Goal: Task Accomplishment & Management: Use online tool/utility

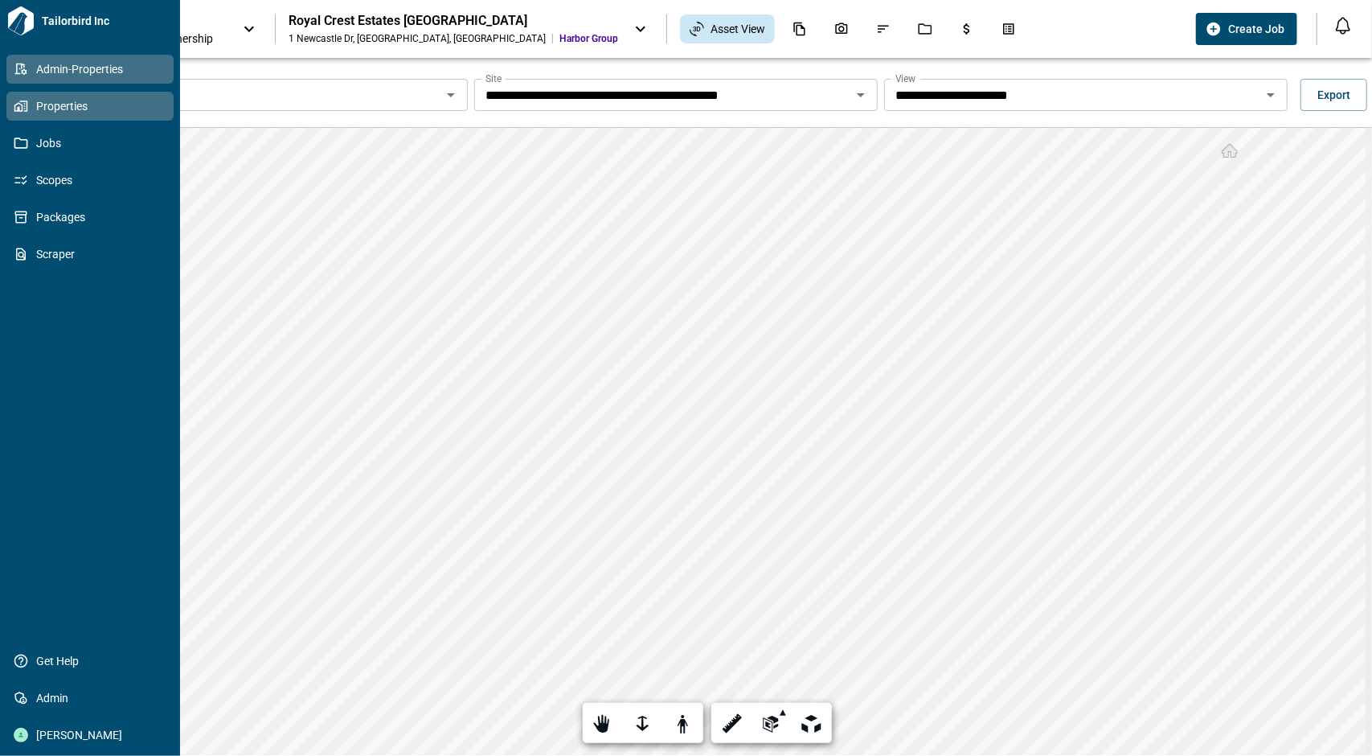
click at [8, 66] on link "Admin-Properties" at bounding box center [89, 69] width 167 height 29
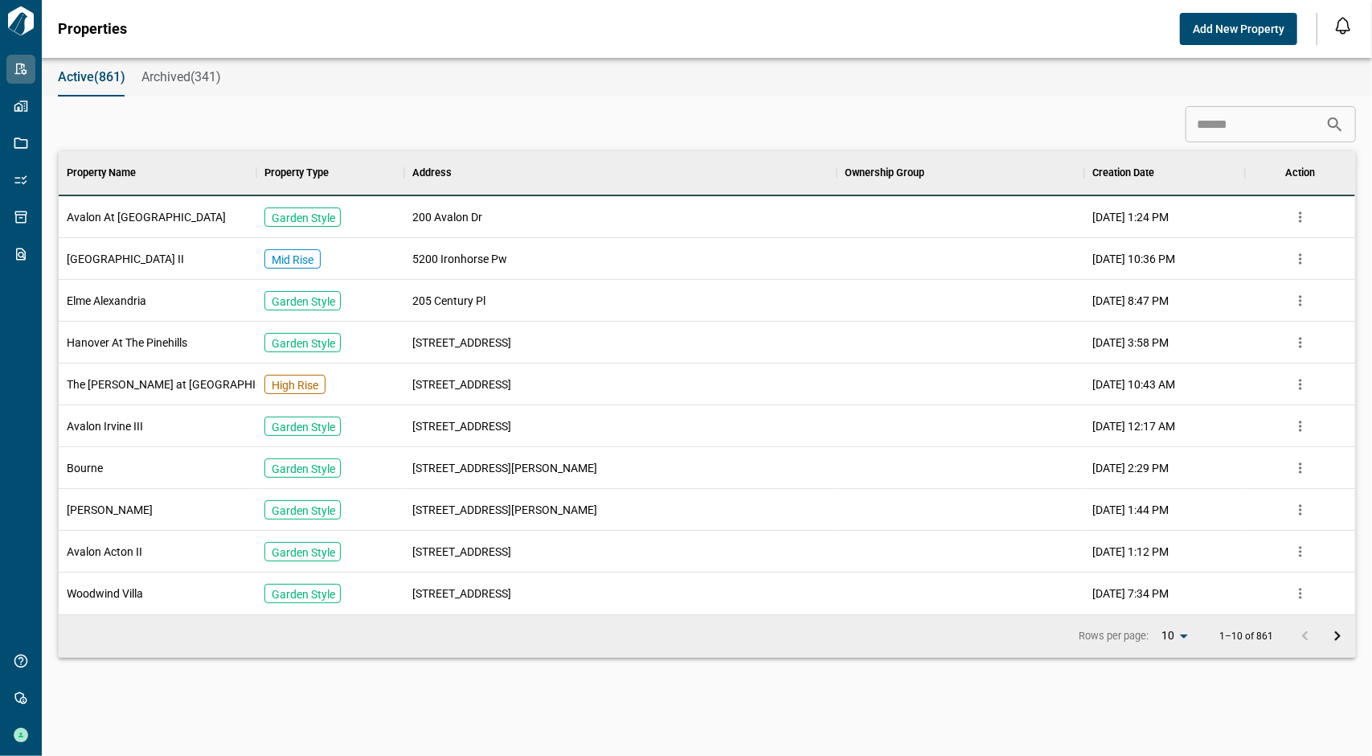
scroll to position [450, 1291]
click at [1192, 123] on input at bounding box center [1256, 125] width 140 height 32
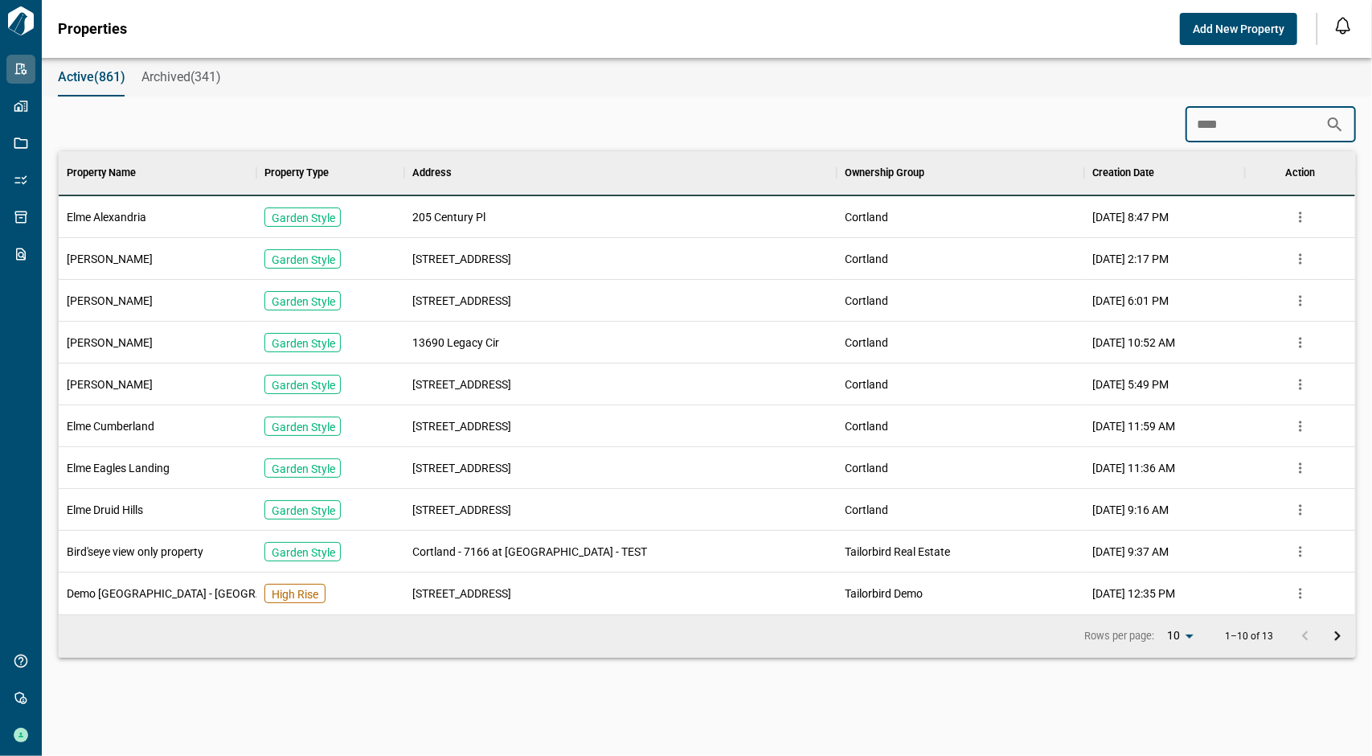
scroll to position [367, 1291]
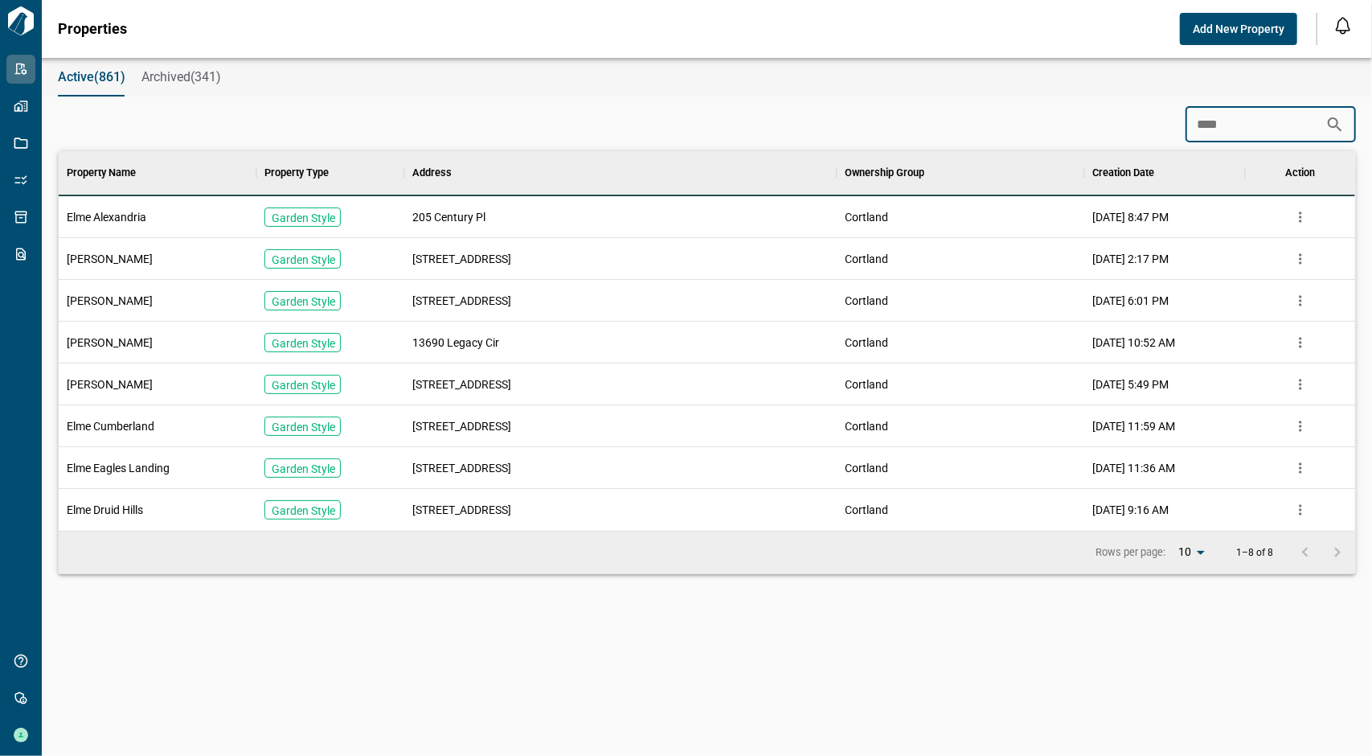
type input "****"
click at [129, 379] on span "[PERSON_NAME]" at bounding box center [110, 384] width 86 height 16
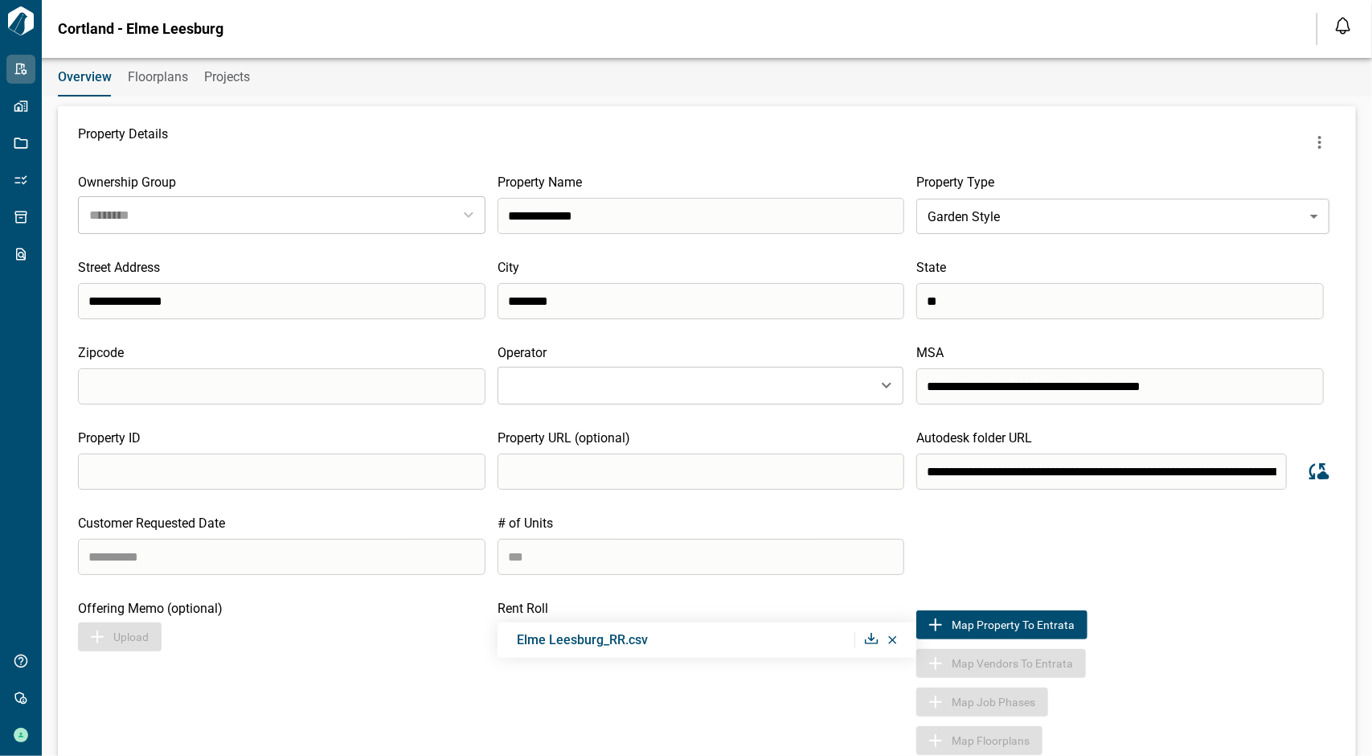
click at [169, 84] on span "Floorplans" at bounding box center [158, 77] width 60 height 16
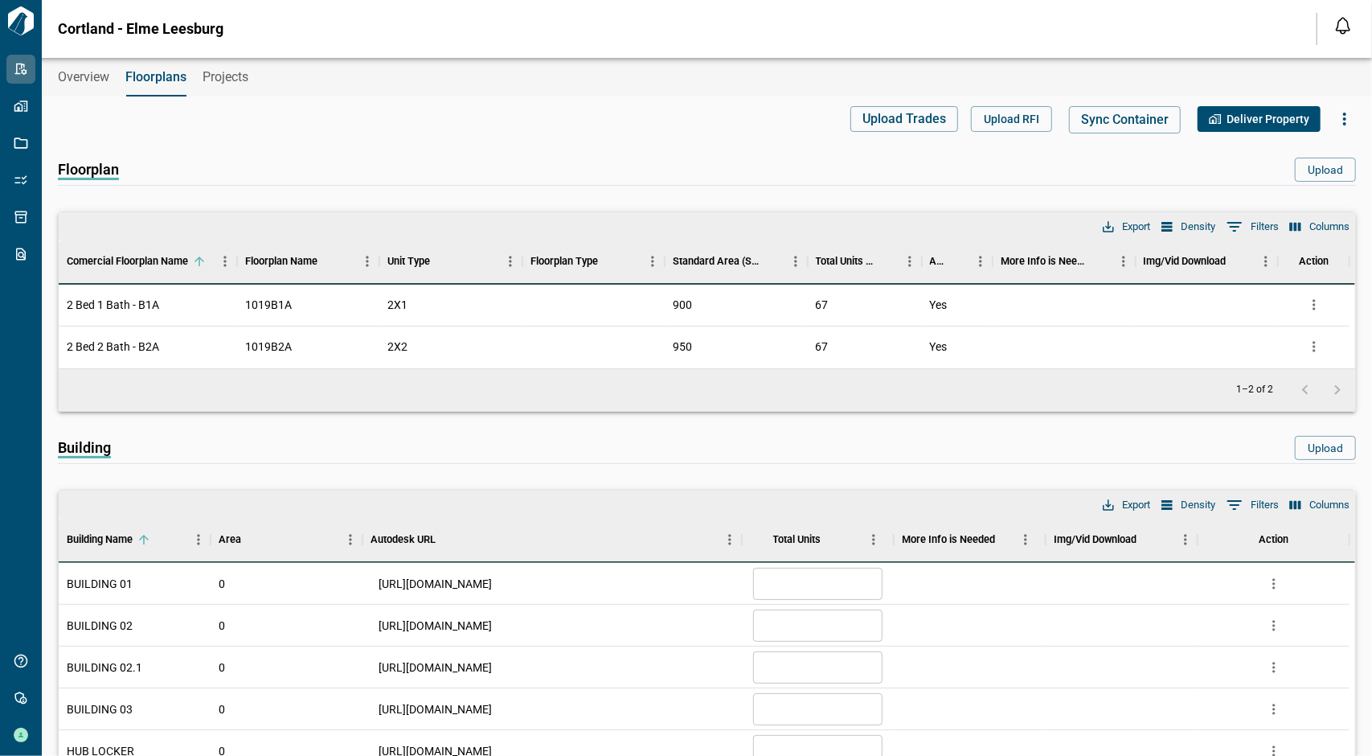
click at [96, 75] on span "Overview" at bounding box center [83, 77] width 51 height 16
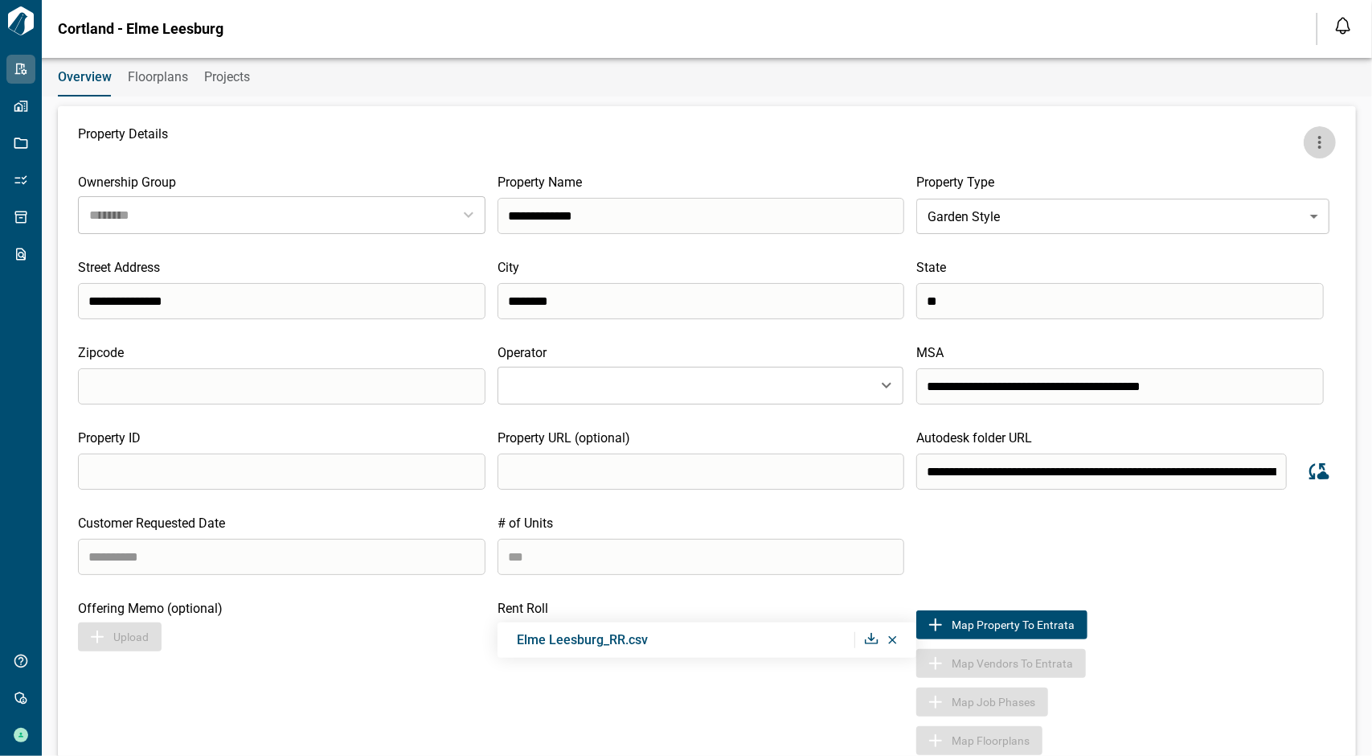
click at [1315, 141] on icon "more" at bounding box center [1319, 142] width 19 height 19
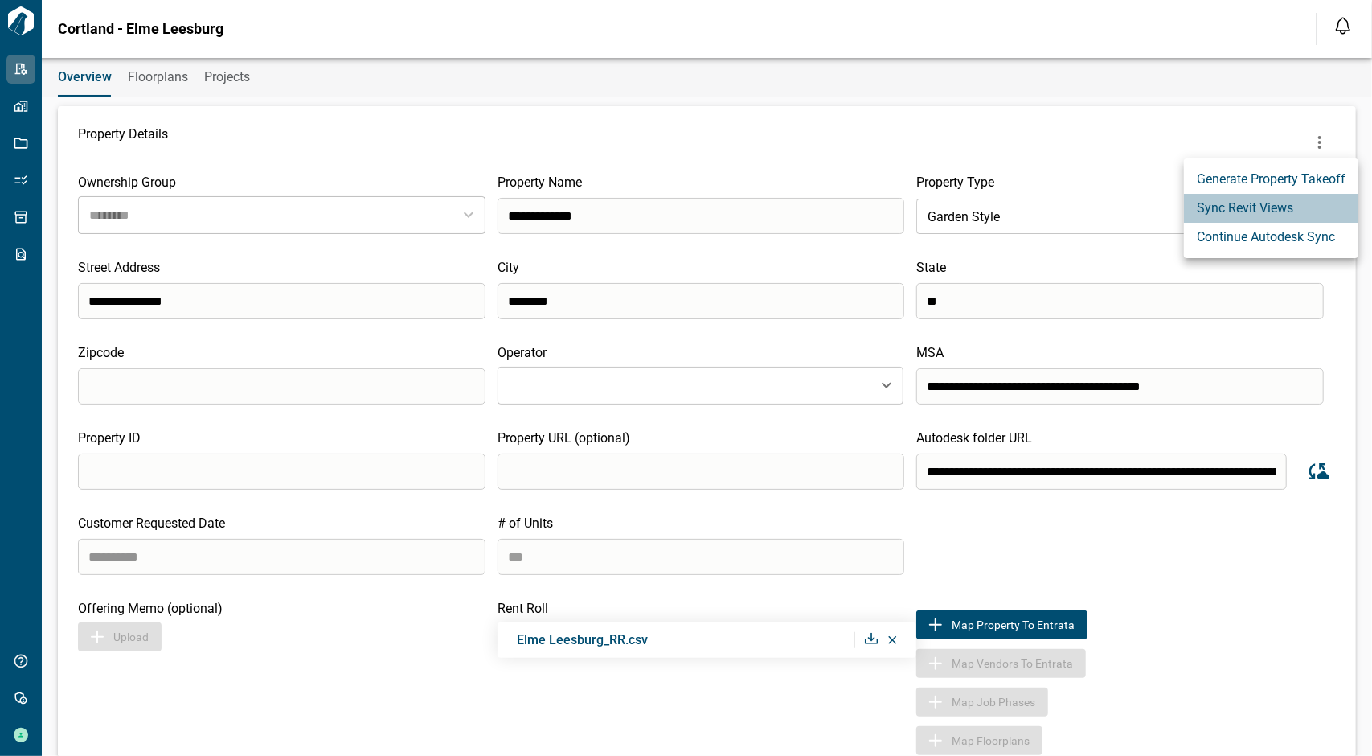
click at [1265, 203] on li "Sync Revit Views" at bounding box center [1271, 208] width 174 height 29
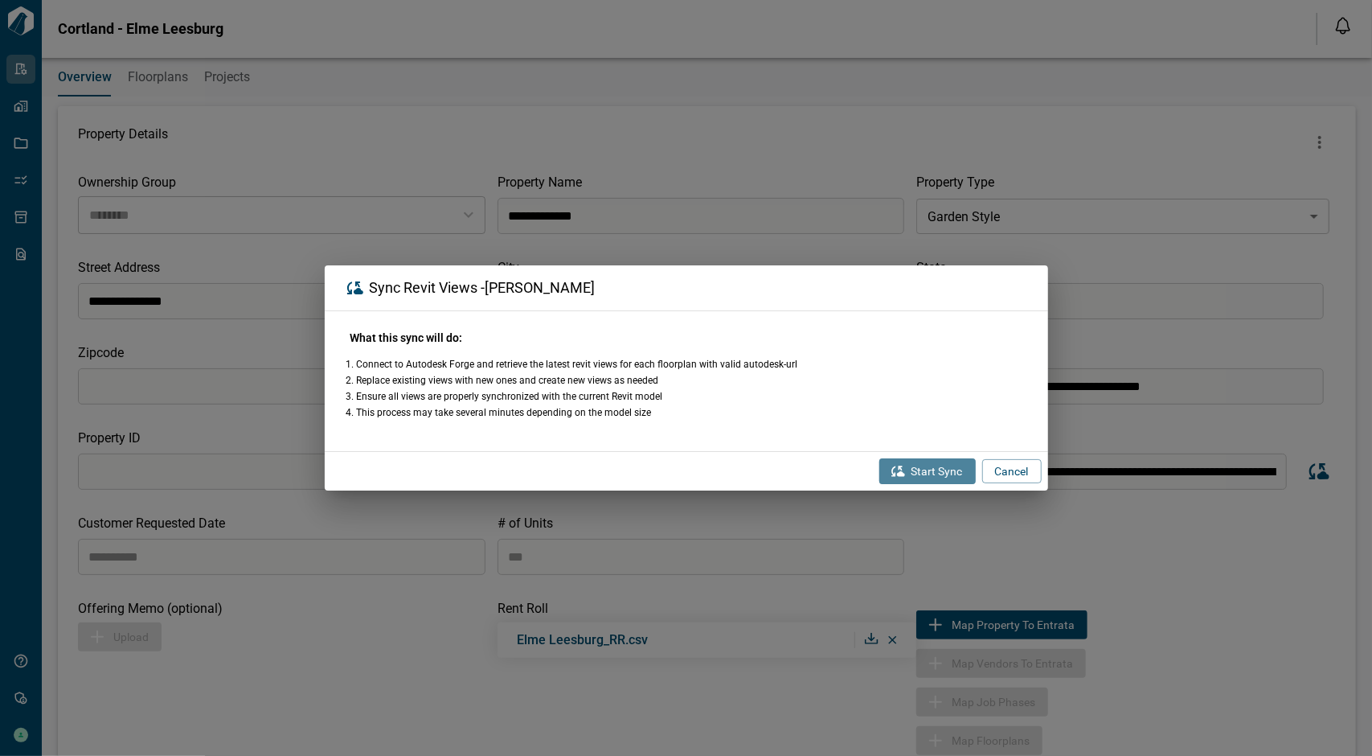
click at [968, 471] on button "Start Sync" at bounding box center [927, 471] width 96 height 26
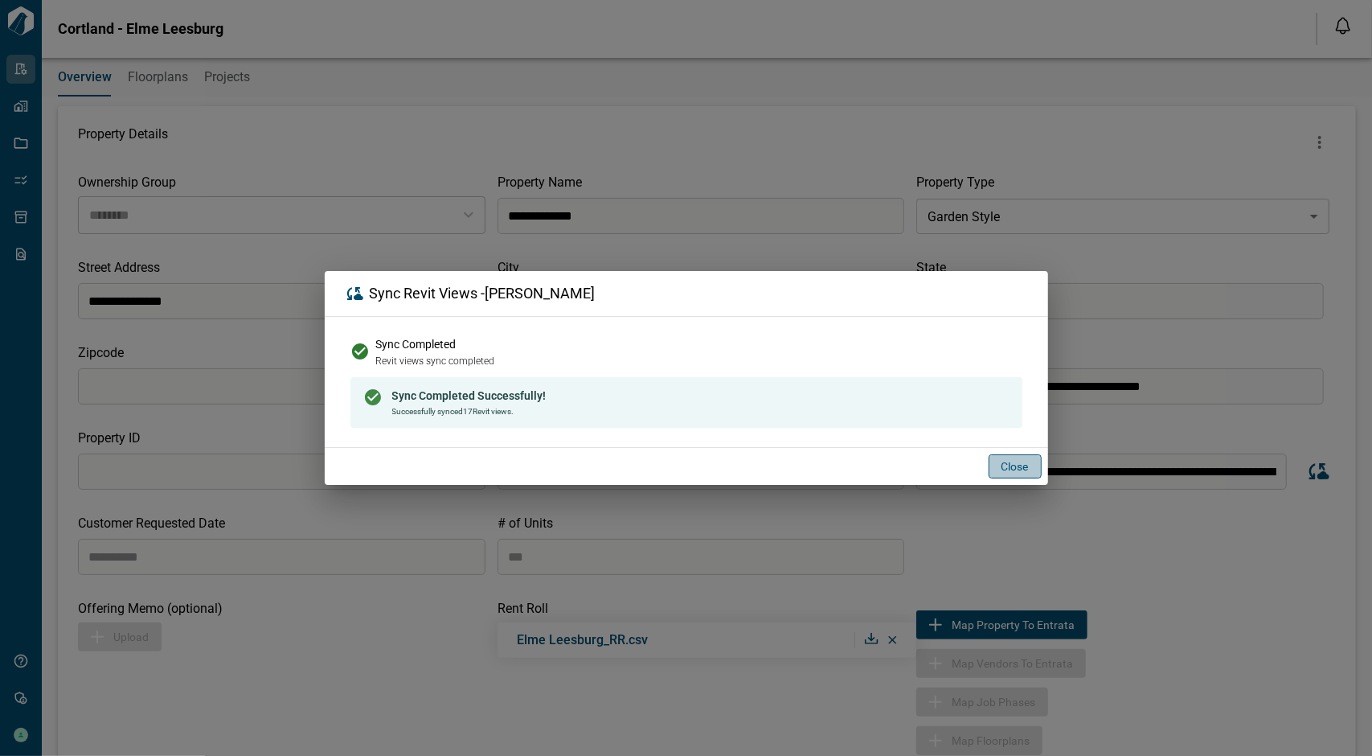
click at [1040, 459] on button "Close" at bounding box center [1015, 466] width 53 height 24
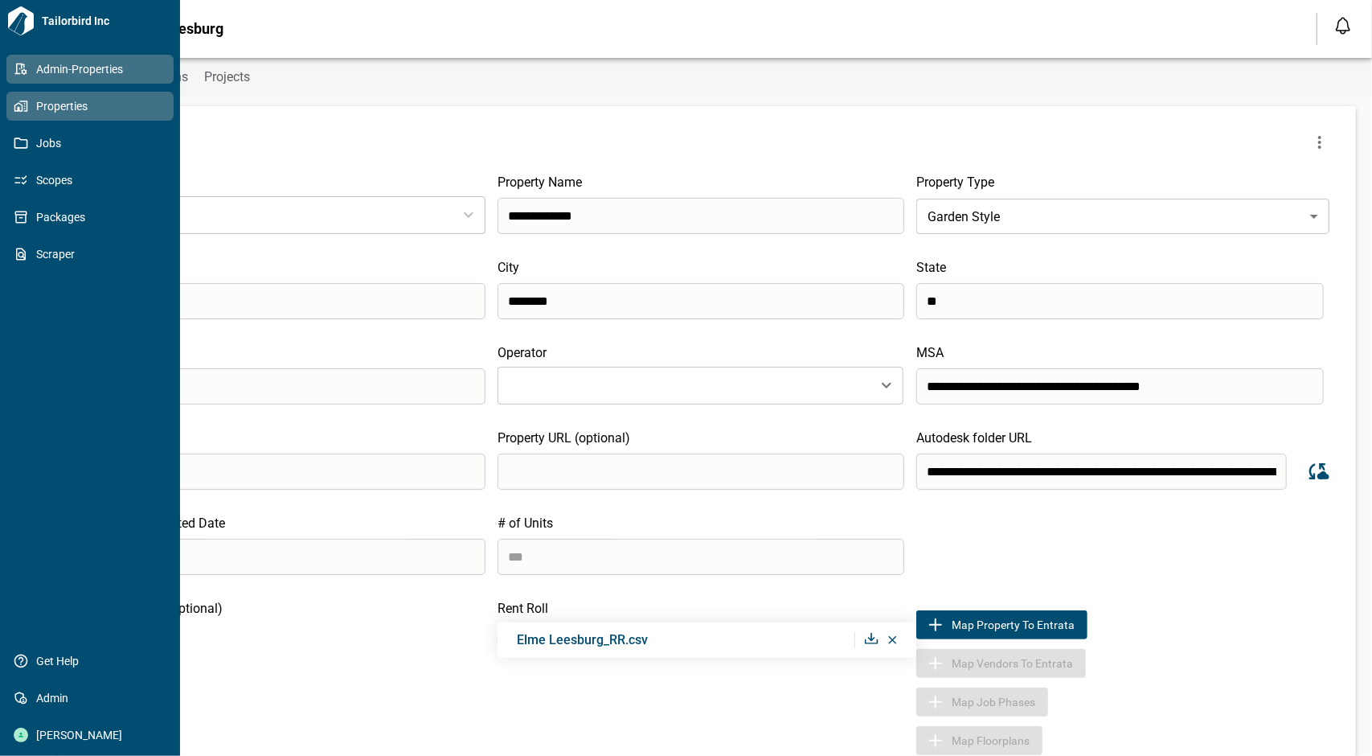
click at [22, 104] on icon at bounding box center [21, 106] width 14 height 14
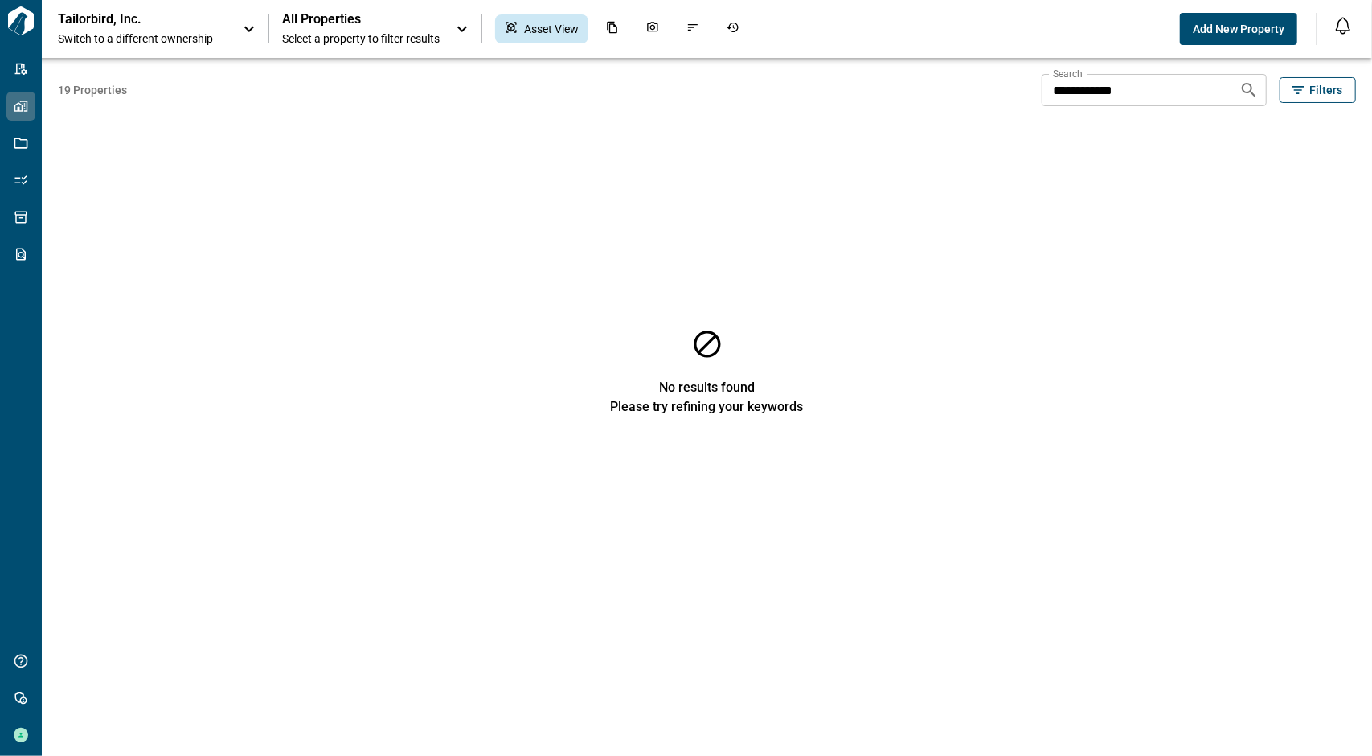
click at [251, 28] on icon at bounding box center [249, 30] width 10 height 6
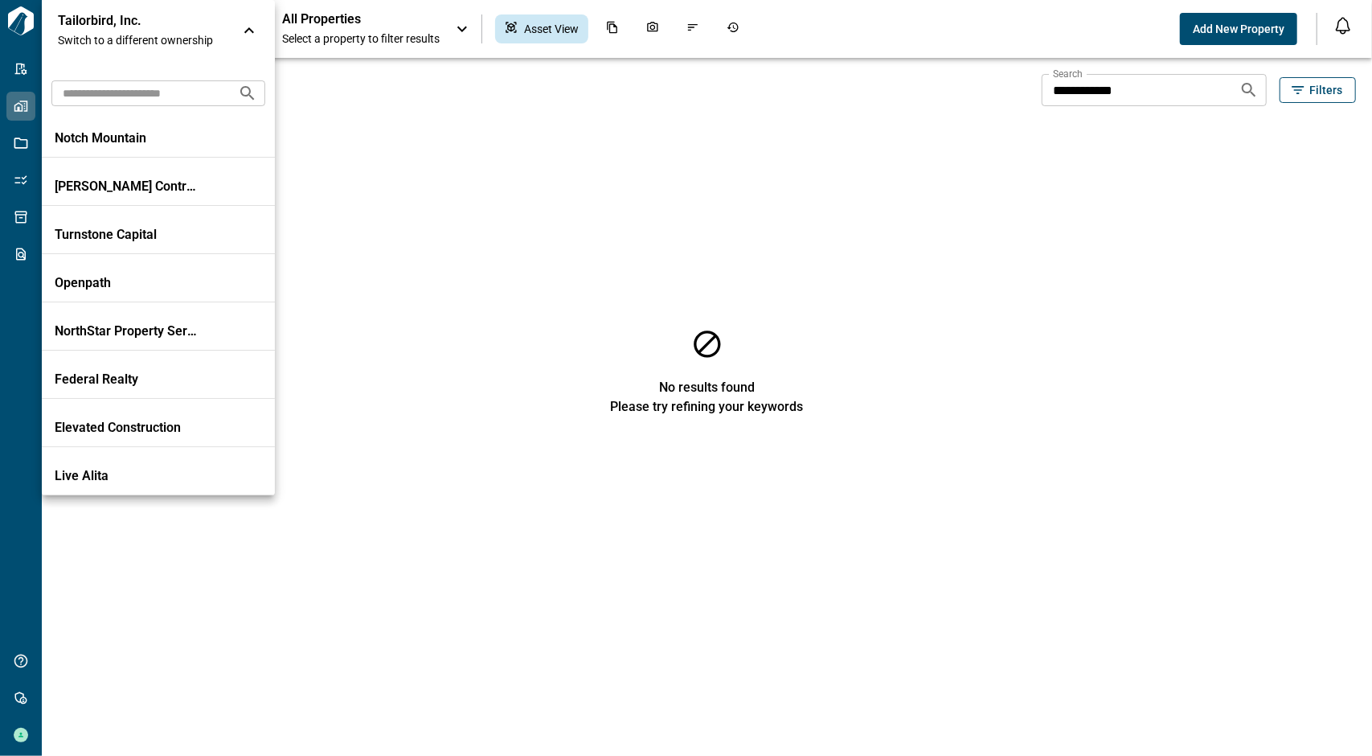
click at [191, 96] on input "text" at bounding box center [138, 93] width 174 height 30
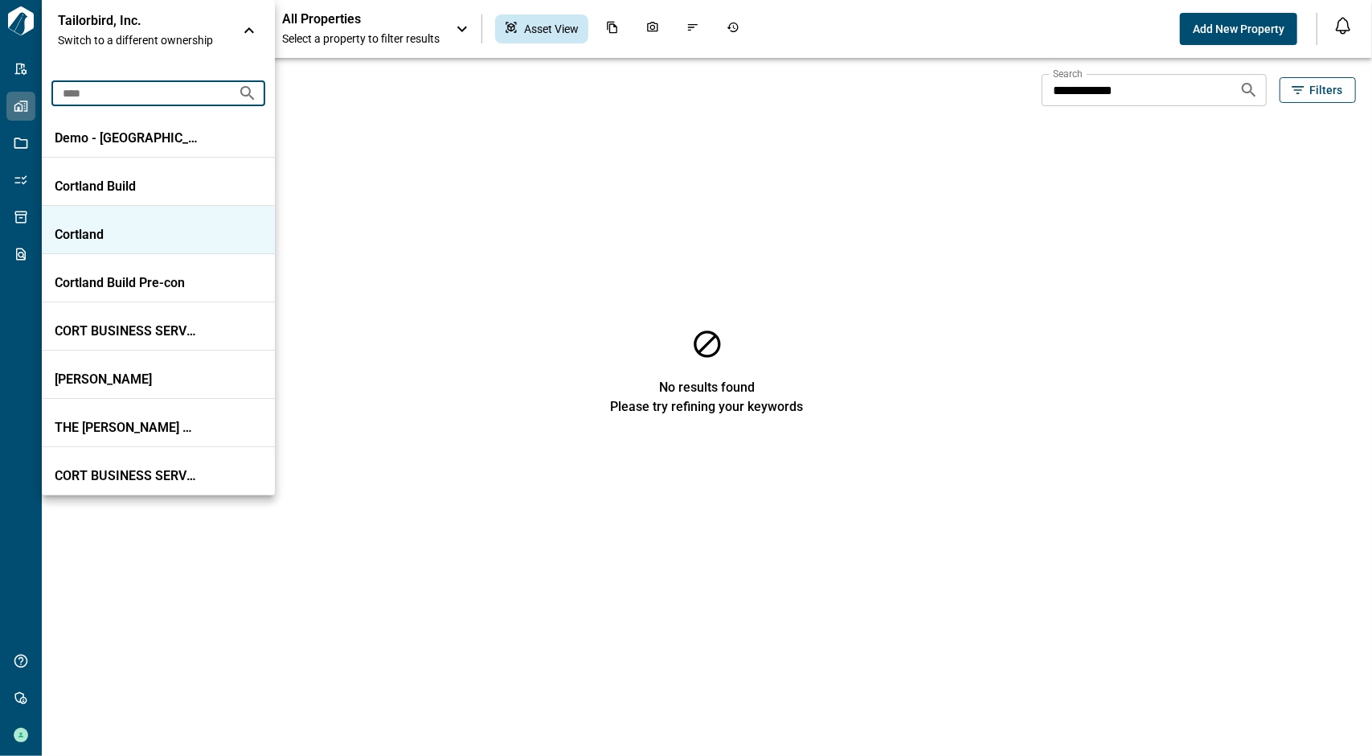
type input "****"
click at [100, 240] on p "Cortland" at bounding box center [127, 235] width 145 height 16
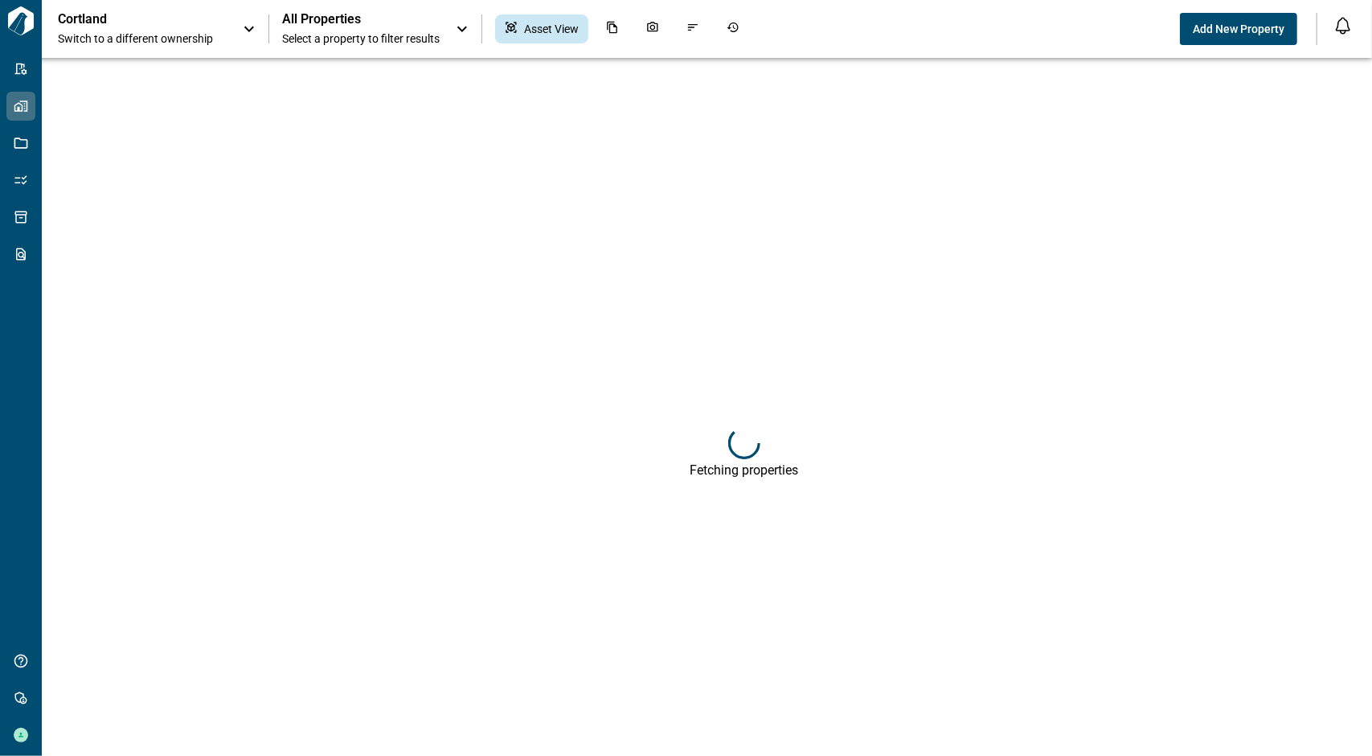
click at [304, 31] on span "Select a property to filter results" at bounding box center [361, 39] width 158 height 16
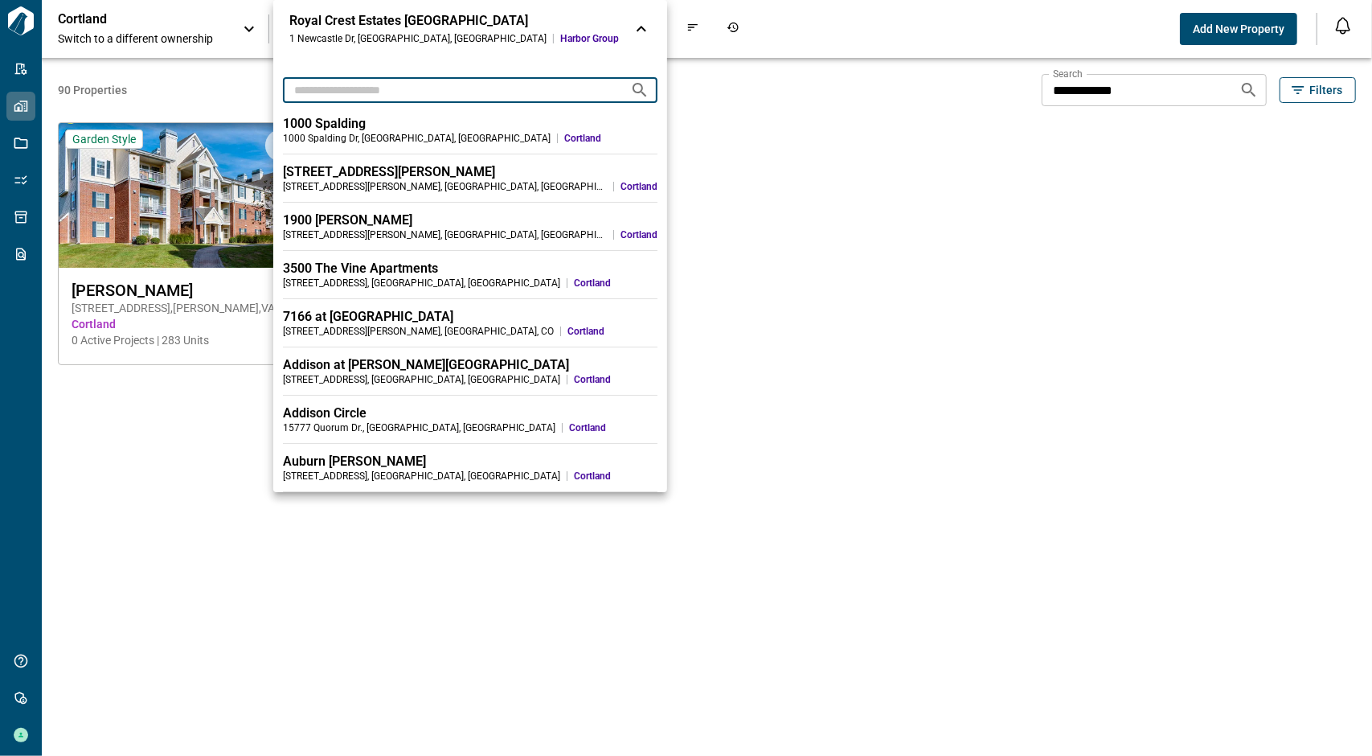
click at [323, 96] on input "text" at bounding box center [450, 90] width 334 height 30
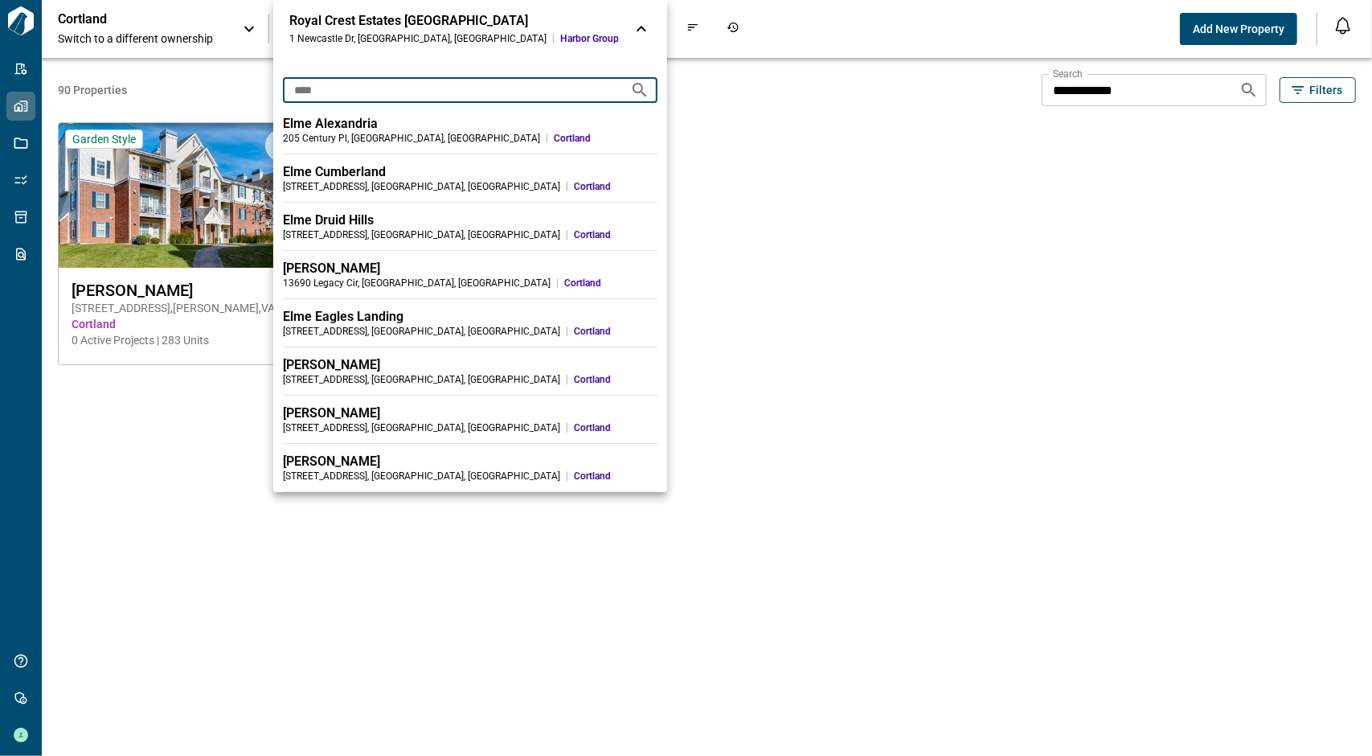
type input "****"
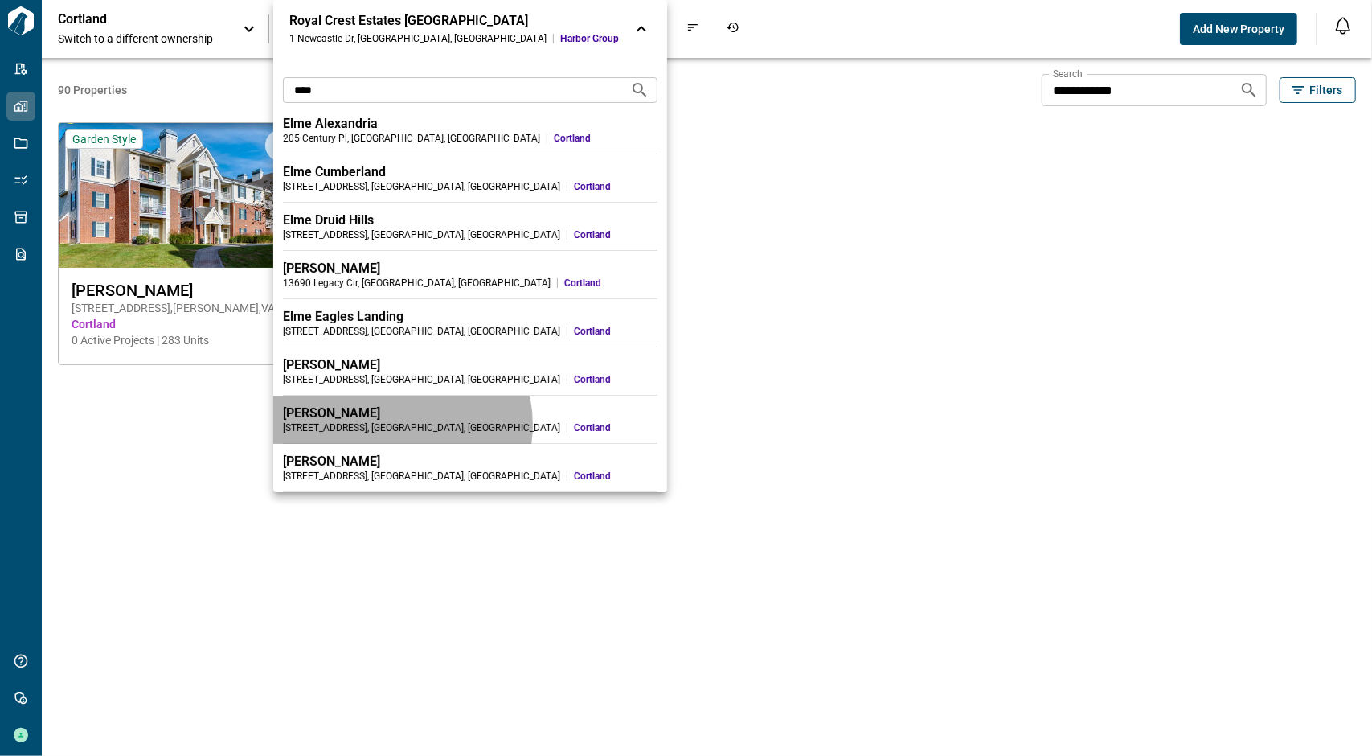
click at [396, 424] on div "[STREET_ADDRESS]" at bounding box center [421, 427] width 277 height 13
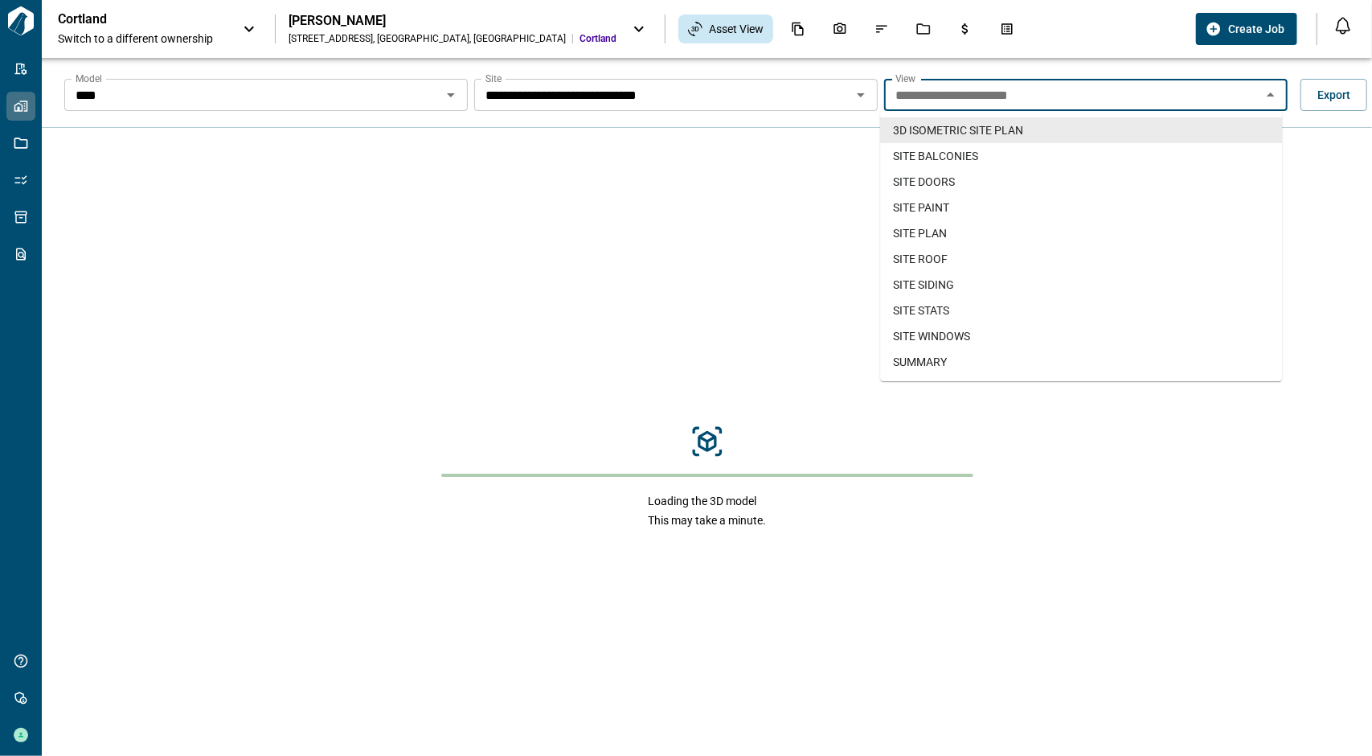
click at [1048, 104] on input "**********" at bounding box center [1072, 95] width 367 height 23
click at [950, 182] on span "SITE DOORS" at bounding box center [924, 182] width 62 height 16
